Goal: Information Seeking & Learning: Learn about a topic

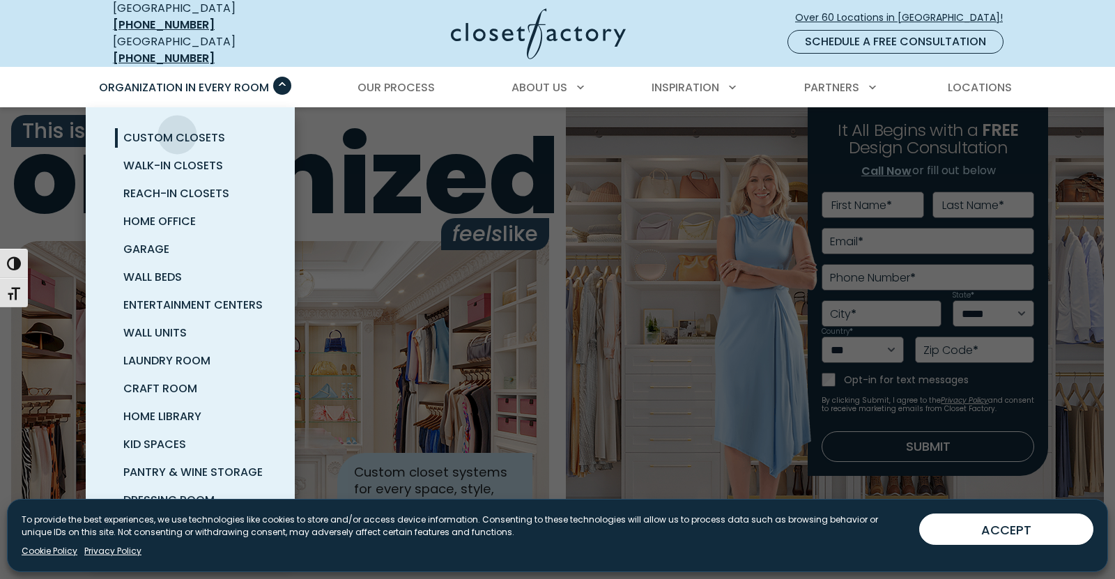
click at [178, 130] on span "Custom Closets" at bounding box center [174, 138] width 102 height 16
click at [177, 158] on span "Walk-In Closets" at bounding box center [173, 166] width 100 height 16
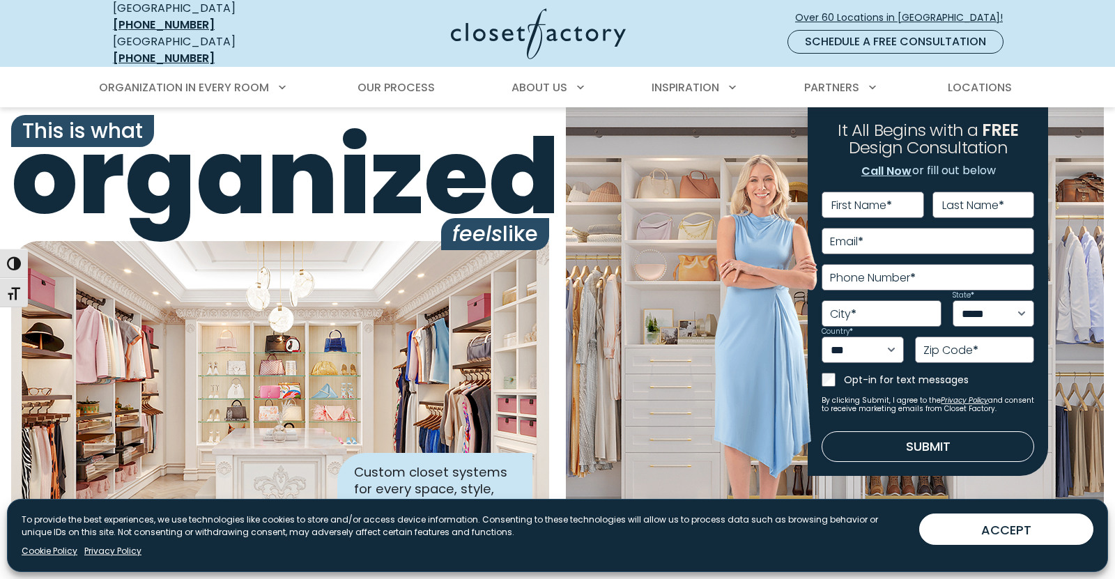
drag, startPoint x: 952, startPoint y: 532, endPoint x: 876, endPoint y: 455, distance: 108.5
click at [952, 531] on button "ACCEPT" at bounding box center [1007, 529] width 174 height 31
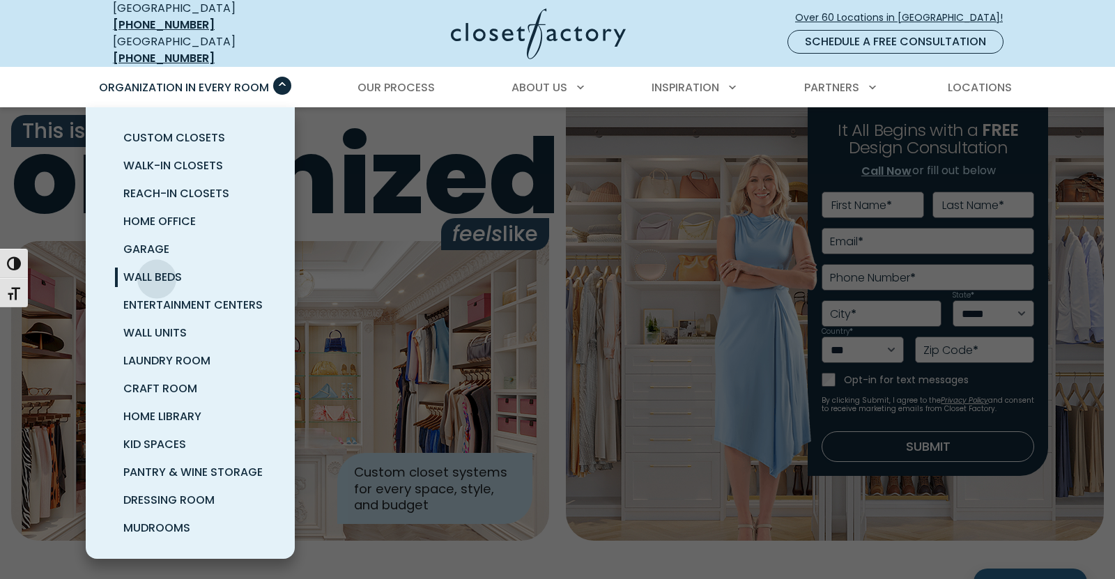
click at [157, 269] on span "Wall Beds" at bounding box center [152, 277] width 59 height 16
click at [155, 325] on span "Wall Units" at bounding box center [154, 333] width 63 height 16
click at [164, 381] on span "Craft Room" at bounding box center [160, 389] width 74 height 16
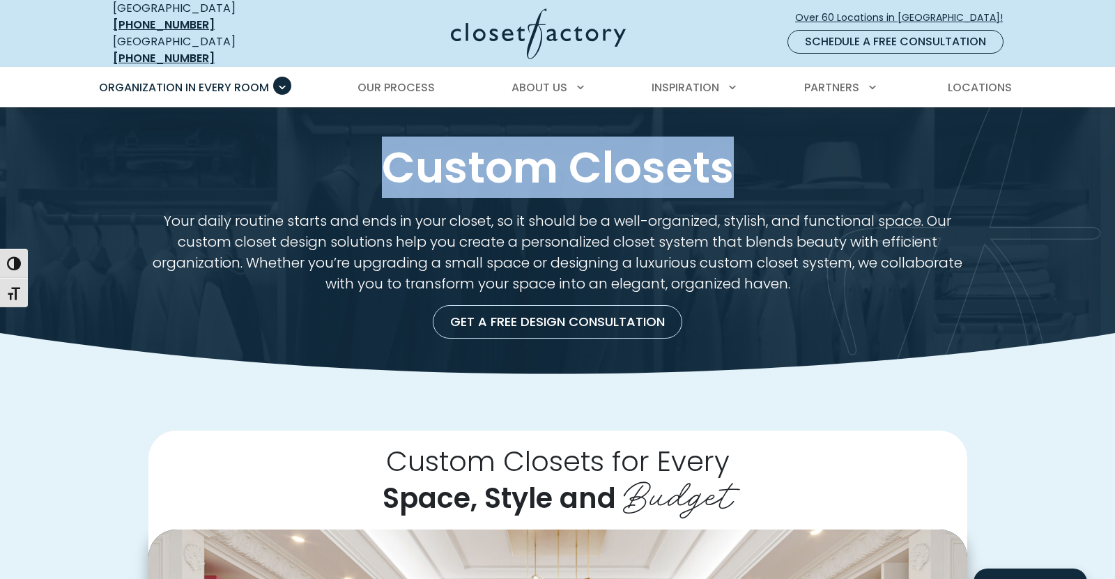
drag, startPoint x: 365, startPoint y: 158, endPoint x: 756, endPoint y: 158, distance: 391.8
click at [756, 158] on h1 "Custom Closets" at bounding box center [557, 167] width 895 height 53
copy h1 "Custom Closets"
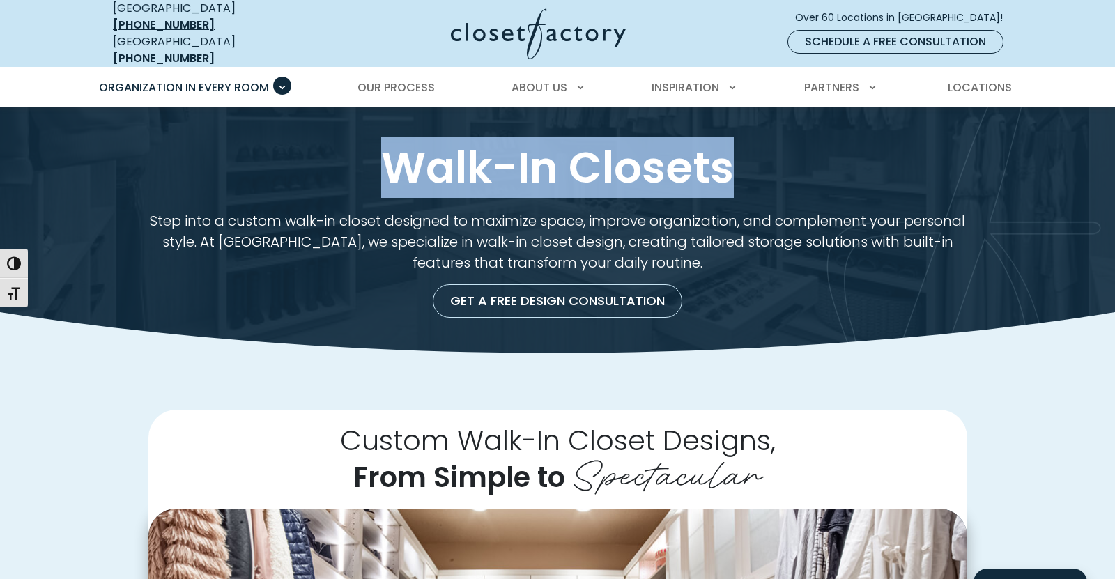
drag, startPoint x: 375, startPoint y: 155, endPoint x: 626, endPoint y: 148, distance: 251.1
click at [747, 165] on h1 "Walk-In Closets" at bounding box center [557, 167] width 895 height 53
copy h1 "Walk-In Closets"
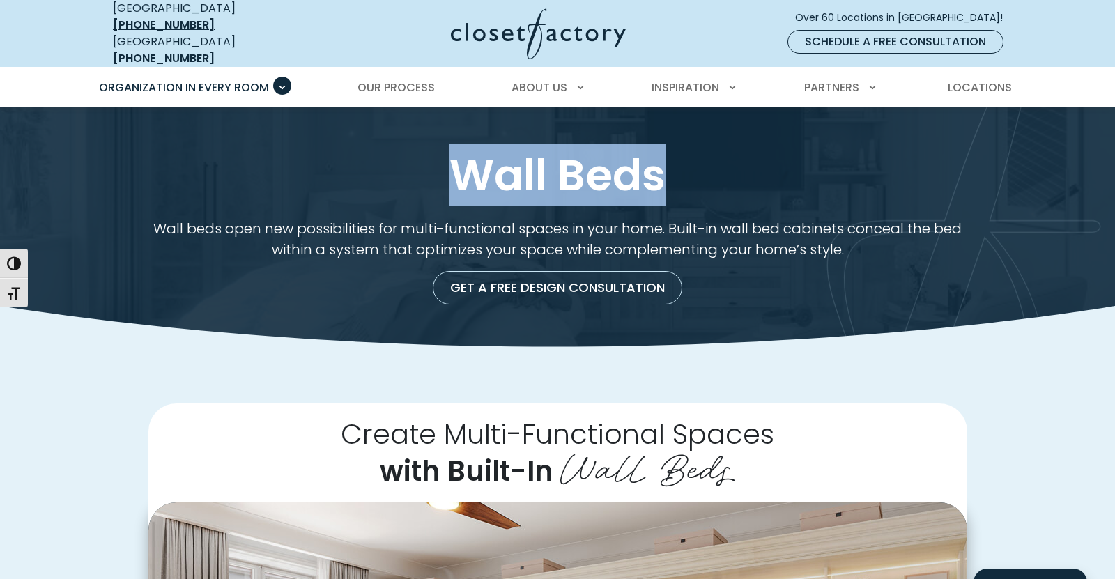
drag, startPoint x: 434, startPoint y: 167, endPoint x: 703, endPoint y: 166, distance: 269.8
click at [703, 166] on h1 "Wall Beds" at bounding box center [557, 174] width 895 height 53
copy h1 "Wall Beds"
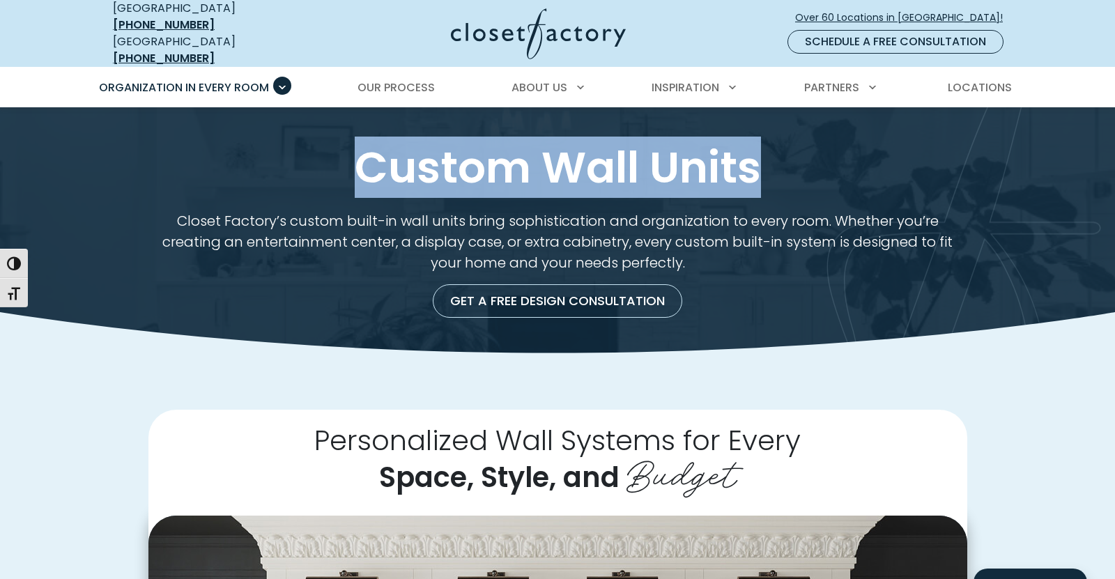
drag, startPoint x: 368, startPoint y: 162, endPoint x: 695, endPoint y: 154, distance: 327.1
click at [765, 163] on h1 "Custom Wall Units" at bounding box center [557, 167] width 895 height 53
copy h1 "Custom Wall Units"
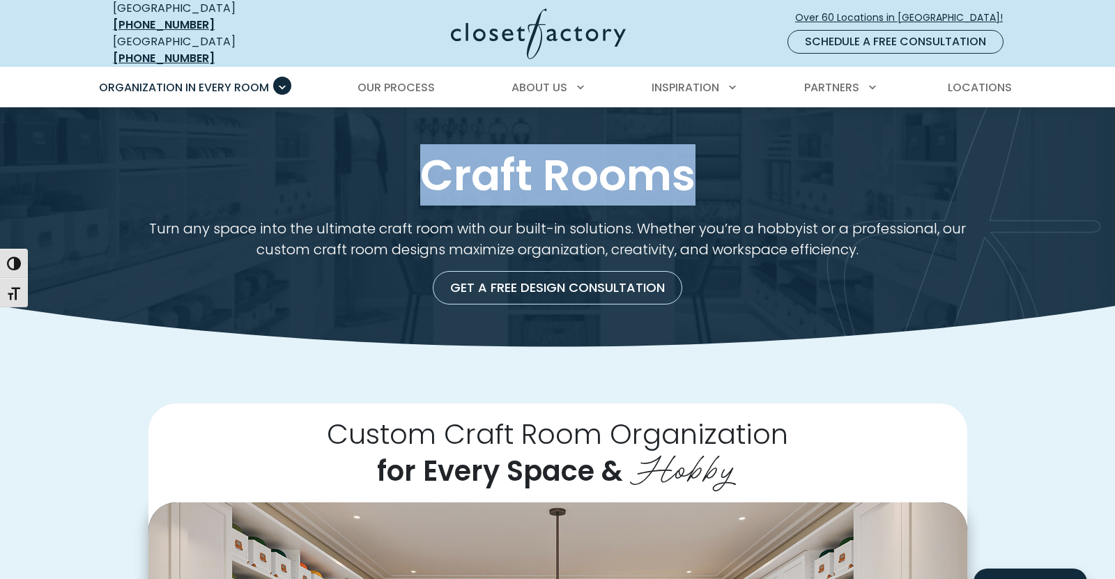
drag, startPoint x: 402, startPoint y: 168, endPoint x: 607, endPoint y: 162, distance: 205.7
click at [755, 169] on h1 "Craft Rooms" at bounding box center [557, 174] width 895 height 53
copy h1 "Craft Rooms"
